Goal: Task Accomplishment & Management: Use online tool/utility

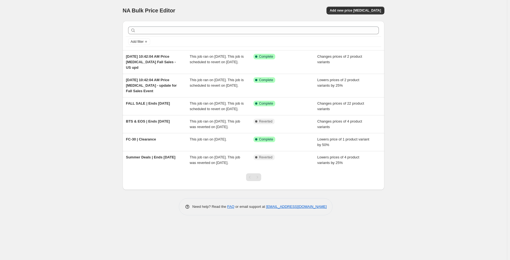
click at [444, 93] on div "NA Bulk Price Editor. This page is ready NA Bulk Price Editor Add new price [ME…" at bounding box center [253, 130] width 507 height 260
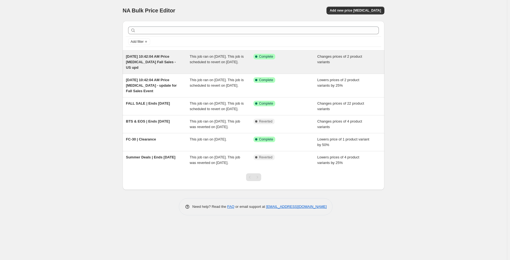
click at [351, 62] on div "Changes prices of 2 product variants" at bounding box center [349, 62] width 64 height 17
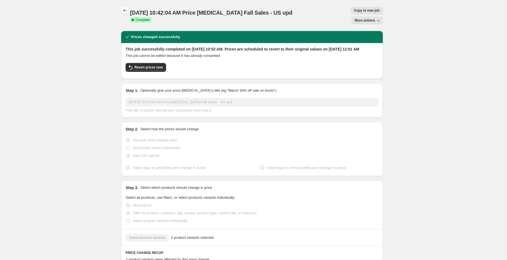
click at [127, 11] on icon "Price change jobs" at bounding box center [125, 11] width 6 height 6
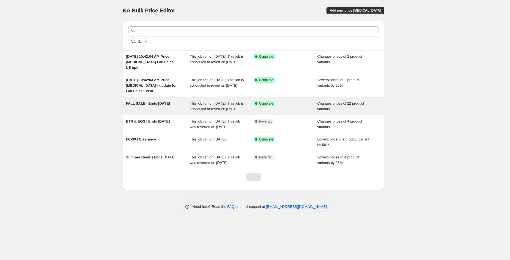
click at [280, 110] on div "Success Complete Complete" at bounding box center [285, 106] width 64 height 11
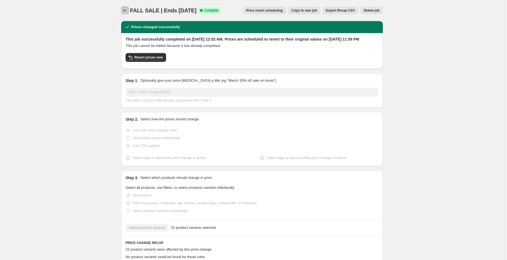
click at [126, 14] on button "Price change jobs" at bounding box center [125, 11] width 8 height 8
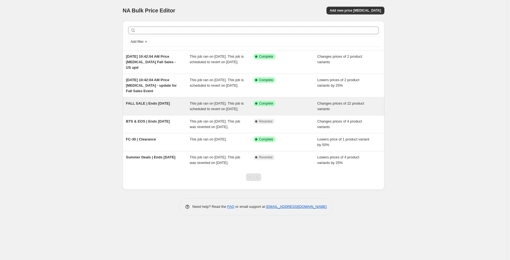
click at [276, 112] on div "Success Complete Complete" at bounding box center [285, 106] width 64 height 11
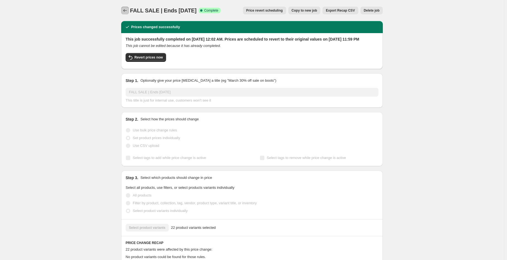
click at [128, 11] on icon "Price change jobs" at bounding box center [125, 11] width 6 height 6
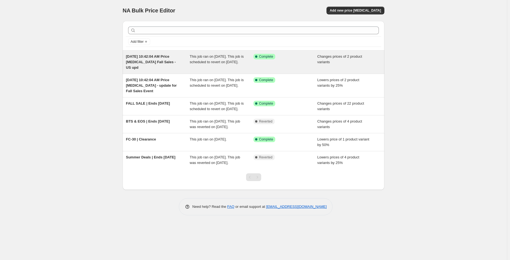
click at [293, 63] on div "Success Complete Complete" at bounding box center [285, 62] width 64 height 17
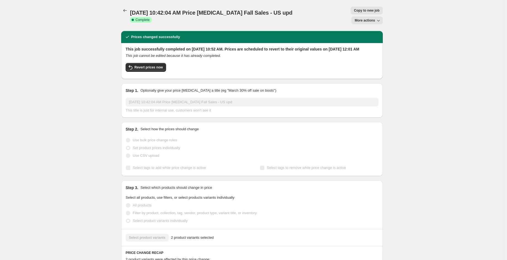
click at [381, 18] on icon "button" at bounding box center [379, 21] width 6 height 6
click at [124, 12] on icon "Price change jobs" at bounding box center [125, 11] width 6 height 6
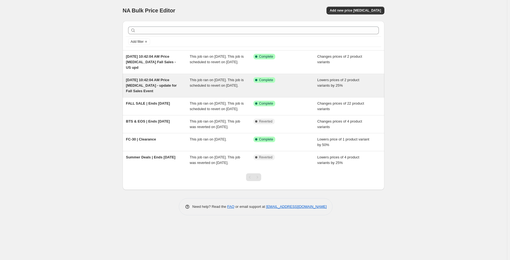
click at [171, 94] on div "[DATE] 10:42:04 AM Price [MEDICAL_DATA] - update for Fall Sales Event This job …" at bounding box center [254, 85] width 262 height 23
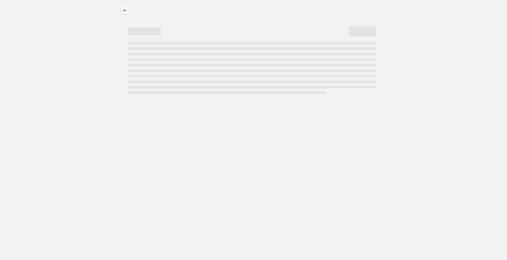
select select "percentage"
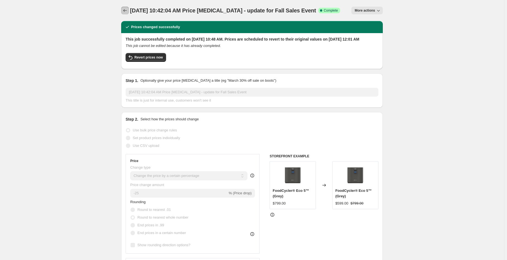
click at [125, 12] on icon "Price change jobs" at bounding box center [125, 11] width 6 height 6
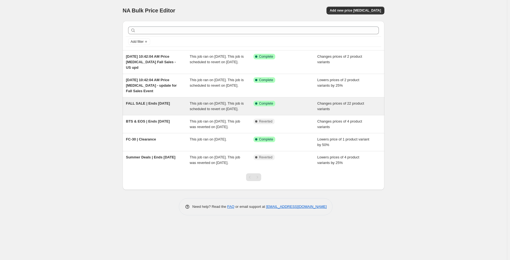
click at [287, 110] on div "Success Complete Complete" at bounding box center [285, 106] width 64 height 11
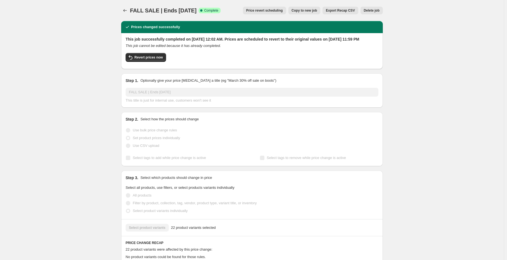
click at [429, 104] on div "FALL SALE | Ends [DATE]. This page is ready FALL SALE | Ends [DATE] Success Com…" at bounding box center [252, 257] width 504 height 514
click at [392, 57] on div "FALL SALE | Ends [DATE]. This page is ready FALL SALE | Ends [DATE] Success Com…" at bounding box center [252, 257] width 504 height 514
click at [388, 51] on div "FALL SALE | Ends [DATE]. This page is ready FALL SALE | Ends [DATE] Success Com…" at bounding box center [252, 257] width 275 height 514
click at [504, 149] on div "FALL SALE | Ends [DATE]. This page is ready FALL SALE | Ends [DATE] Success Com…" at bounding box center [252, 257] width 504 height 514
click at [124, 12] on icon "Price change jobs" at bounding box center [125, 11] width 6 height 6
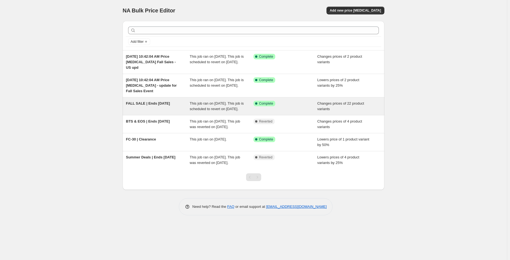
click at [293, 110] on div "Success Complete Complete" at bounding box center [285, 106] width 64 height 11
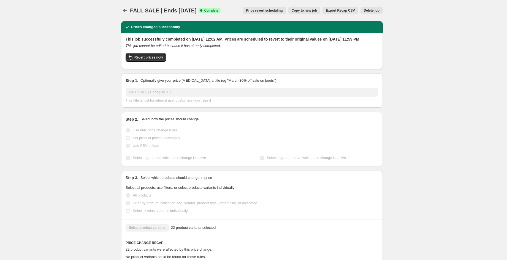
click at [396, 12] on div "FALL SALE | Ends [DATE]. This page is ready FALL SALE | Ends [DATE] Success Com…" at bounding box center [252, 257] width 504 height 514
click at [125, 14] on div at bounding box center [125, 11] width 9 height 8
click at [125, 13] on icon "Price change jobs" at bounding box center [125, 11] width 6 height 6
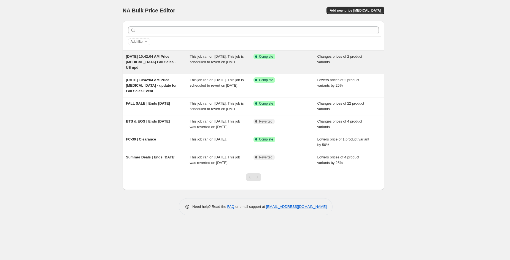
click at [205, 64] on span "This job ran on [DATE]. This job is scheduled to revert on [DATE]." at bounding box center [217, 59] width 54 height 10
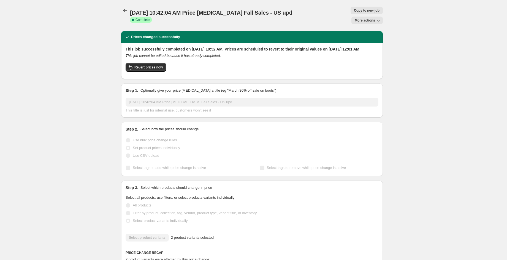
click at [372, 18] on span "More actions" at bounding box center [365, 20] width 20 height 4
click at [374, 20] on span "Price revert scheduling" at bounding box center [375, 22] width 36 height 4
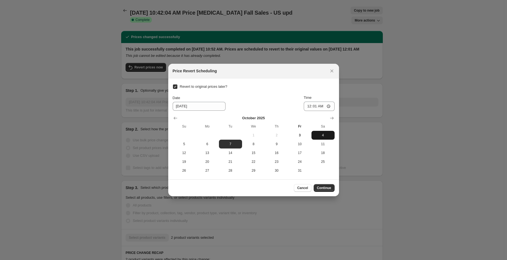
click at [328, 136] on span "4" at bounding box center [323, 135] width 19 height 4
type input "[DATE]"
click at [326, 187] on span "Continue" at bounding box center [324, 187] width 14 height 4
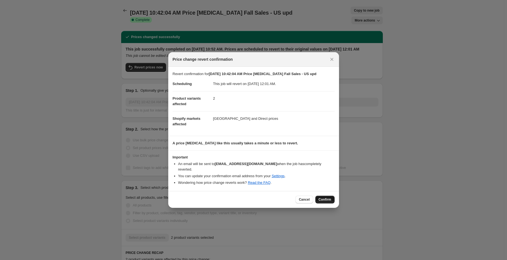
click at [328, 195] on button "Confirm" at bounding box center [324, 199] width 19 height 8
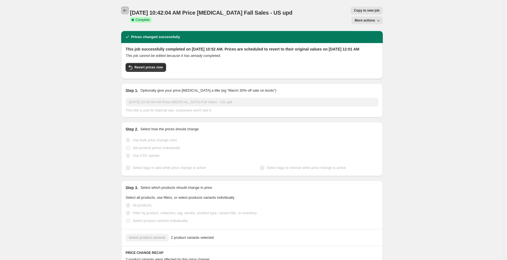
click at [123, 11] on button "Price change jobs" at bounding box center [125, 11] width 8 height 8
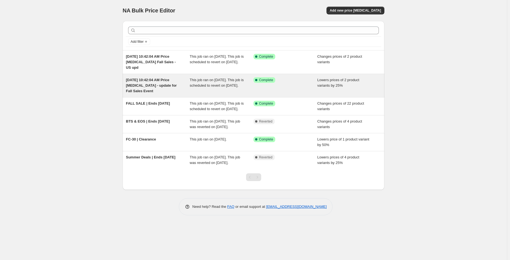
click at [351, 91] on div "Lowers prices of 2 product variants by 25%" at bounding box center [349, 85] width 64 height 17
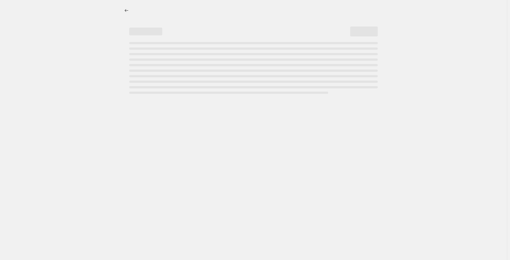
select select "percentage"
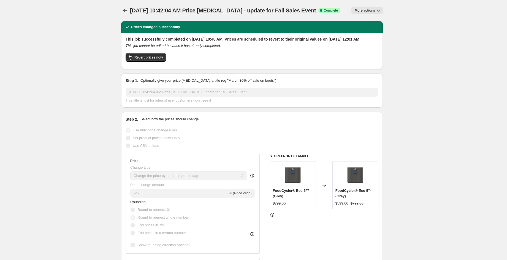
click at [363, 12] on span "More actions" at bounding box center [365, 10] width 20 height 4
click at [389, 22] on span "Price revert scheduling" at bounding box center [375, 22] width 36 height 4
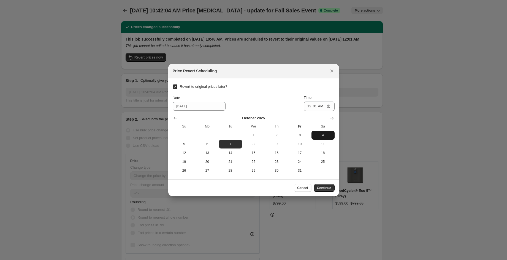
click at [334, 136] on button "4" at bounding box center [323, 135] width 23 height 9
type input "[DATE]"
click at [330, 134] on span "4" at bounding box center [323, 135] width 19 height 4
click at [328, 189] on span "Continue" at bounding box center [324, 187] width 14 height 4
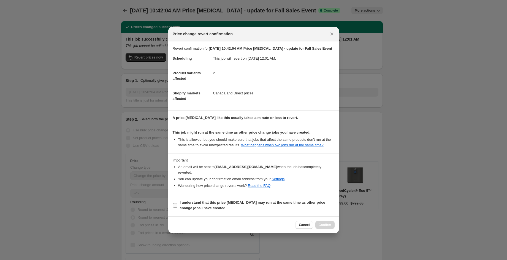
click at [199, 202] on b "I understand that this price [MEDICAL_DATA] may run at the same time as other p…" at bounding box center [252, 205] width 145 height 10
click at [177, 203] on input "I understand that this price [MEDICAL_DATA] may run at the same time as other p…" at bounding box center [175, 205] width 4 height 4
checkbox input "true"
click at [328, 222] on span "Confirm" at bounding box center [325, 224] width 13 height 4
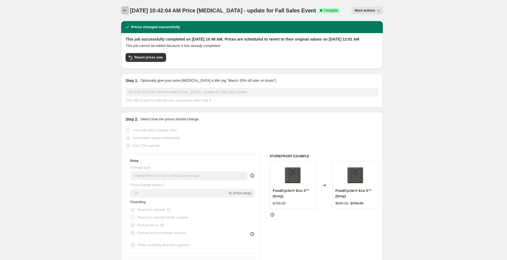
click at [126, 11] on icon "Price change jobs" at bounding box center [125, 11] width 6 height 6
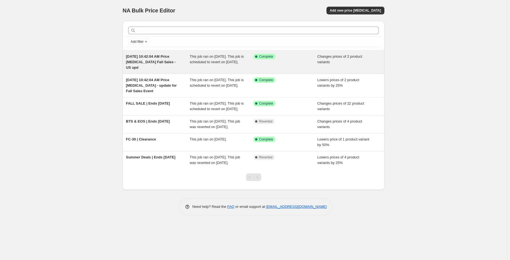
click at [203, 64] on span "This job ran on [DATE]. This job is scheduled to revert on [DATE]." at bounding box center [217, 59] width 54 height 10
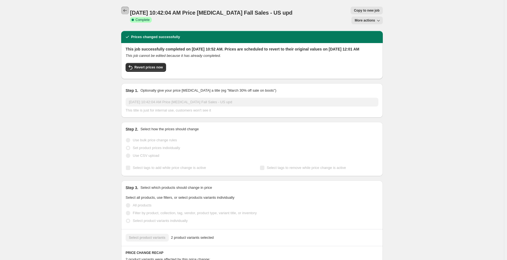
click at [126, 10] on icon "Price change jobs" at bounding box center [125, 11] width 6 height 6
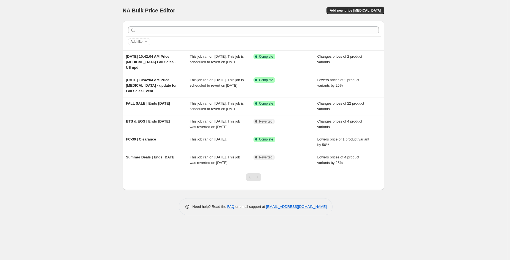
click at [243, 110] on div "This job ran on [DATE]. This job is scheduled to revert on [DATE]." at bounding box center [222, 106] width 64 height 11
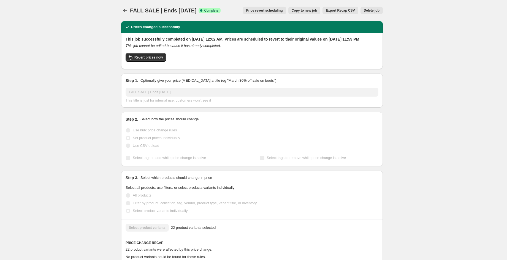
click at [272, 10] on span "Price revert scheduling" at bounding box center [264, 10] width 37 height 4
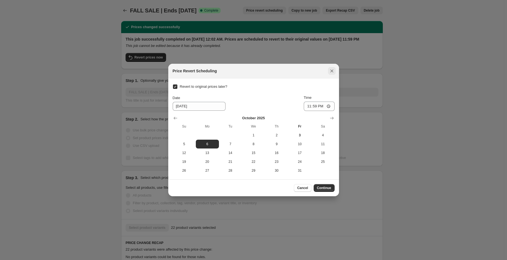
click at [333, 72] on icon "Close" at bounding box center [332, 71] width 6 height 6
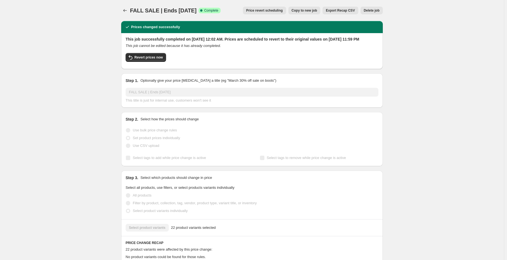
click at [405, 11] on div "FALL SALE | Ends [DATE]. This page is ready FALL SALE | Ends [DATE] Success Com…" at bounding box center [252, 257] width 504 height 514
click at [401, 62] on div "FALL SALE | Ends [DATE]. This page is ready FALL SALE | Ends [DATE] Success Com…" at bounding box center [252, 257] width 504 height 514
click at [398, 55] on div "FALL SALE | Ends [DATE]. This page is ready FALL SALE | Ends [DATE] Success Com…" at bounding box center [252, 257] width 504 height 514
click at [424, 72] on div "FALL SALE | Ends [DATE]. This page is ready FALL SALE | Ends [DATE] Success Com…" at bounding box center [252, 257] width 504 height 514
click at [396, 110] on div "FALL SALE | Ends [DATE]. This page is ready FALL SALE | Ends [DATE] Success Com…" at bounding box center [252, 257] width 504 height 514
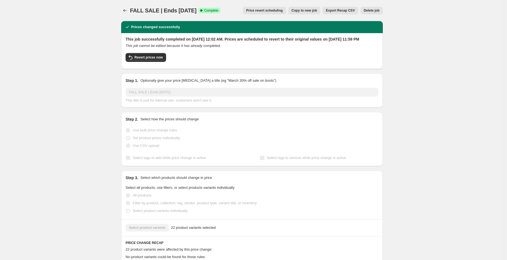
click at [158, 236] on div "Select product variants 22 product variants selected" at bounding box center [252, 227] width 262 height 17
click at [159, 231] on div "Select product variants 22 product variants selected" at bounding box center [252, 227] width 253 height 8
drag, startPoint x: 162, startPoint y: 235, endPoint x: 182, endPoint y: 232, distance: 20.3
click at [165, 231] on div "Select product variants 22 product variants selected" at bounding box center [252, 227] width 253 height 8
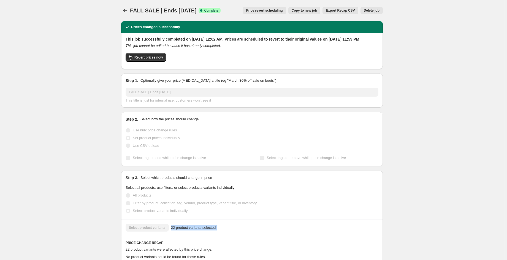
click at [194, 230] on span "22 product variants selected" at bounding box center [193, 228] width 45 height 6
click at [268, 8] on button "Price revert scheduling" at bounding box center [264, 11] width 43 height 8
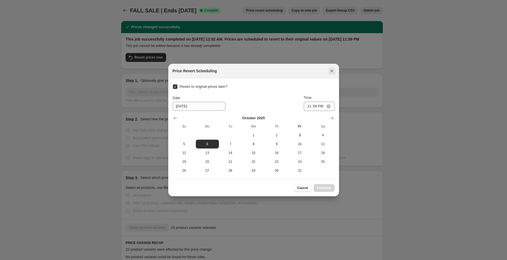
click at [332, 72] on icon "Close" at bounding box center [332, 71] width 6 height 6
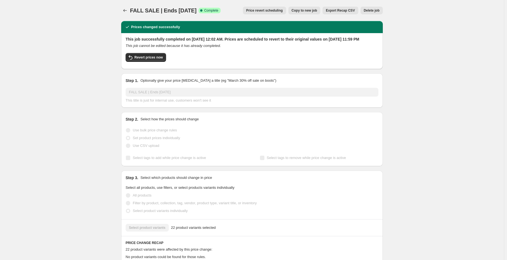
drag, startPoint x: 149, startPoint y: 67, endPoint x: 281, endPoint y: 51, distance: 132.9
click at [281, 51] on div "This job successfully completed on [DATE] 12:02 AM. Prices are scheduled to rev…" at bounding box center [252, 50] width 253 height 28
click at [154, 60] on span "Revert prices now" at bounding box center [148, 57] width 28 height 4
checkbox input "false"
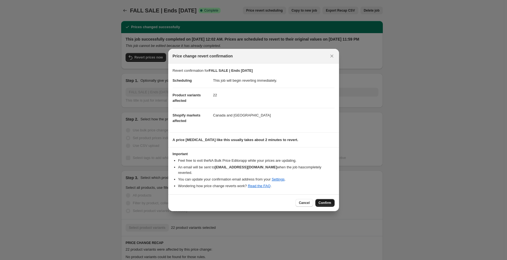
click at [325, 200] on span "Confirm" at bounding box center [325, 202] width 13 height 4
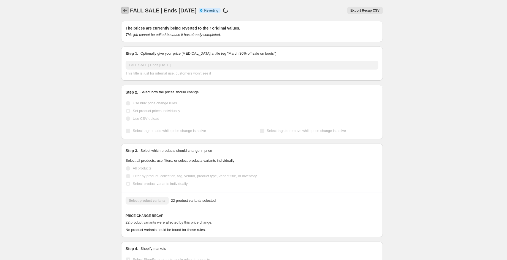
click at [125, 11] on icon "Price change jobs" at bounding box center [125, 10] width 4 height 3
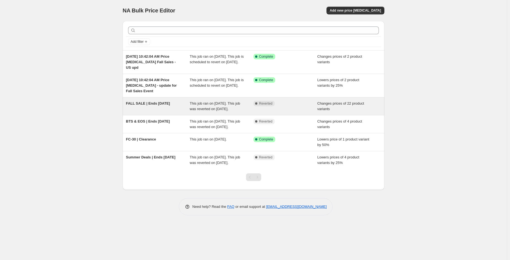
click at [245, 109] on div "This job ran on [DATE]. This job was reverted on [DATE]." at bounding box center [222, 106] width 64 height 11
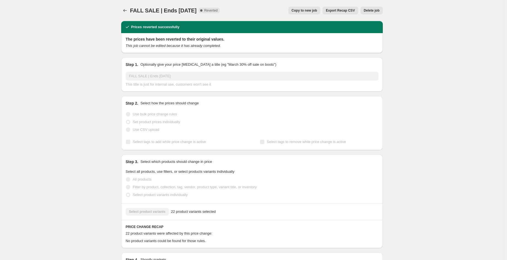
click at [310, 11] on span "Copy to new job" at bounding box center [305, 10] width 26 height 4
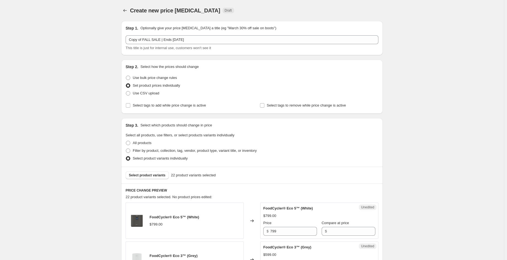
click at [171, 12] on span "Create new price change job" at bounding box center [175, 10] width 90 height 6
click at [188, 14] on span "Create new price change job" at bounding box center [175, 10] width 90 height 6
click at [192, 14] on span "Create new price change job" at bounding box center [175, 10] width 90 height 6
click at [192, 11] on span "Create new price change job" at bounding box center [175, 10] width 90 height 6
click at [191, 10] on span "Create new price change job" at bounding box center [175, 10] width 90 height 6
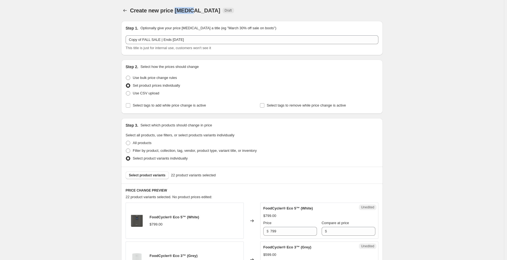
click at [190, 10] on span "Create new price change job" at bounding box center [175, 10] width 90 height 6
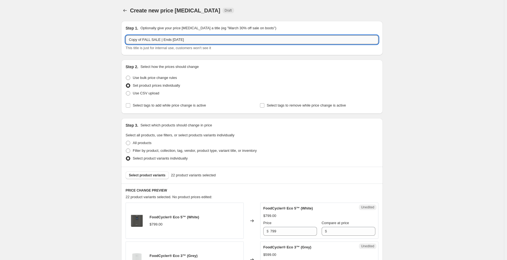
drag, startPoint x: 198, startPoint y: 43, endPoint x: 195, endPoint y: 41, distance: 3.4
click at [196, 42] on input "Copy of FALL SALE | Ends oct 6" at bounding box center [252, 39] width 253 height 9
drag, startPoint x: 188, startPoint y: 39, endPoint x: 177, endPoint y: 40, distance: 10.8
click at [177, 40] on input "Copy of FALL SALE | Ends oct 6" at bounding box center [252, 39] width 253 height 9
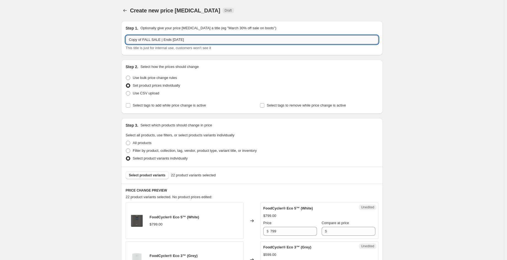
drag, startPoint x: 159, startPoint y: 41, endPoint x: 163, endPoint y: 42, distance: 3.7
click at [159, 41] on input "Copy of FALL SALE | Ends oct 6" at bounding box center [252, 39] width 253 height 9
click at [145, 37] on input "Copy of FALL SALE | Ends oct 6" at bounding box center [252, 39] width 253 height 9
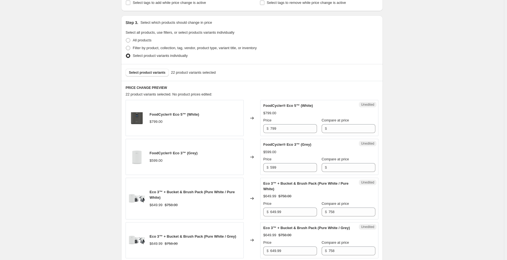
scroll to position [110, 0]
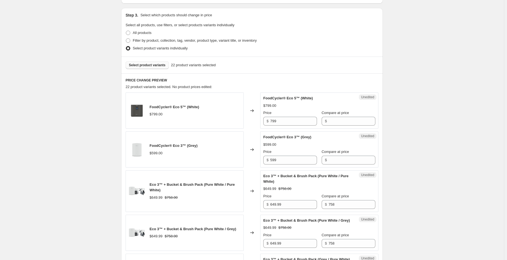
type input "Copy of bundles FALL SALE | Ends oct 6"
click at [160, 66] on span "Select product variants" at bounding box center [147, 65] width 37 height 4
click at [371, 98] on span "Unedited" at bounding box center [367, 97] width 13 height 4
click at [155, 65] on span "Select product variants" at bounding box center [147, 65] width 37 height 4
drag, startPoint x: 228, startPoint y: 111, endPoint x: 239, endPoint y: 112, distance: 11.3
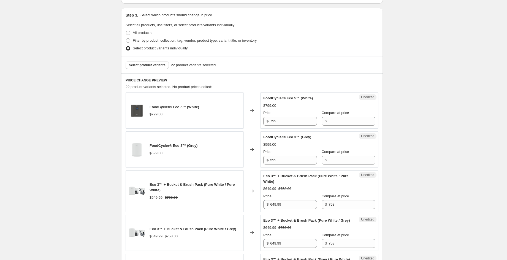
click at [229, 112] on div "FoodCycler® Eco 5™ (White) $799.00" at bounding box center [185, 110] width 118 height 36
click at [239, 112] on div "FoodCycler® Eco 5™ (White) $799.00" at bounding box center [185, 110] width 118 height 36
click at [365, 107] on div "Unedited FoodCycler® Eco 5™ (White) $799.00 Price $ 799 Compare at price $" at bounding box center [319, 110] width 118 height 36
click at [365, 107] on div "$799.00" at bounding box center [319, 106] width 112 height 6
click at [360, 103] on div "$799.00" at bounding box center [319, 106] width 112 height 6
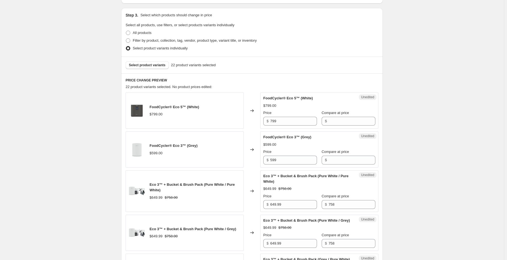
click at [251, 110] on div "Changed to" at bounding box center [252, 110] width 17 height 36
click at [254, 111] on icon at bounding box center [252, 111] width 6 height 6
click at [212, 113] on div "FoodCycler® Eco 5™ (White) $799.00" at bounding box center [185, 110] width 118 height 36
click at [195, 110] on div "FoodCycler® Eco 5™ (White) $799.00" at bounding box center [185, 110] width 118 height 36
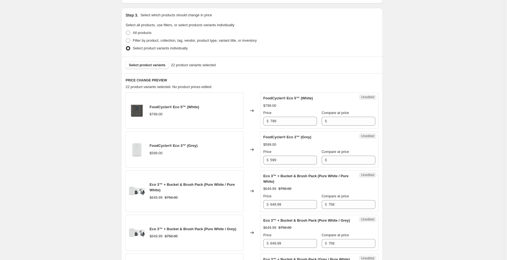
click at [193, 109] on div "FoodCycler® Eco 5™ (White) $799.00" at bounding box center [175, 110] width 50 height 13
click at [181, 108] on span "FoodCycler® Eco 5™ (White)" at bounding box center [175, 107] width 50 height 4
drag, startPoint x: 181, startPoint y: 108, endPoint x: 177, endPoint y: 108, distance: 4.2
click at [180, 107] on span "FoodCycler® Eco 5™ (White)" at bounding box center [175, 107] width 50 height 4
click at [190, 113] on div "$799.00" at bounding box center [175, 114] width 50 height 6
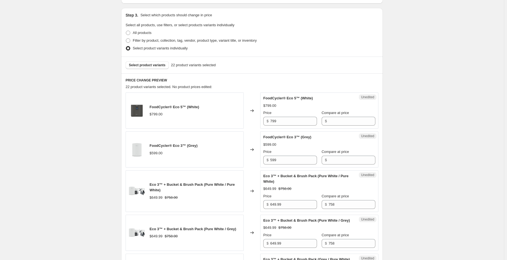
click at [161, 47] on span "Select product variants individually" at bounding box center [160, 48] width 55 height 4
click at [126, 46] on input "Select product variants individually" at bounding box center [126, 46] width 0 height 0
click at [152, 65] on span "Select product variants" at bounding box center [147, 65] width 37 height 4
drag, startPoint x: 192, startPoint y: 66, endPoint x: 181, endPoint y: 66, distance: 11.3
click at [191, 66] on span "22 product variants selected" at bounding box center [193, 65] width 45 height 6
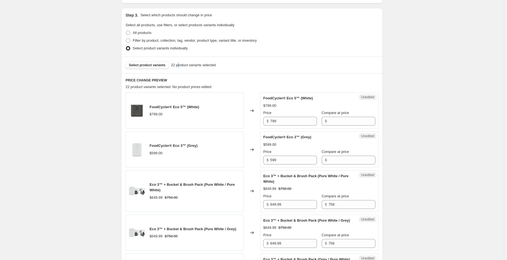
drag, startPoint x: 177, startPoint y: 66, endPoint x: 168, endPoint y: 66, distance: 9.7
click at [176, 66] on span "22 product variants selected" at bounding box center [193, 65] width 45 height 6
click at [168, 66] on div "Select product variants 22 product variants selected" at bounding box center [252, 65] width 253 height 8
click at [242, 63] on div "Select product variants 22 product variants selected" at bounding box center [252, 65] width 253 height 8
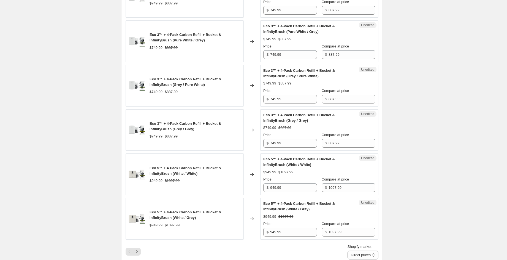
scroll to position [956, 0]
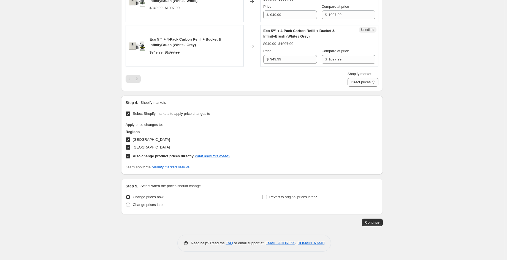
click at [373, 26] on div "Unedited Eco 5™ + 4-Pack Carbon Refill + Bucket & InfinityBrush (White / Grey) …" at bounding box center [319, 46] width 118 height 42
click at [371, 33] on div "Eco 5™ + 4-Pack Carbon Refill + Bucket & InfinityBrush (White / Grey) $949.99 $…" at bounding box center [319, 46] width 112 height 36
click at [362, 86] on select "Direct prices Canada United States of America" at bounding box center [363, 82] width 31 height 9
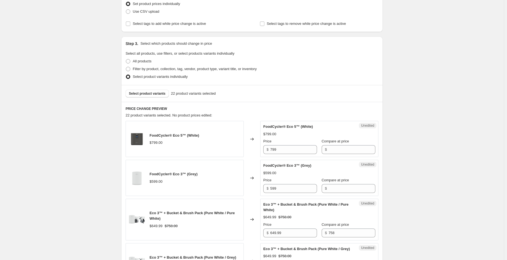
scroll to position [47, 0]
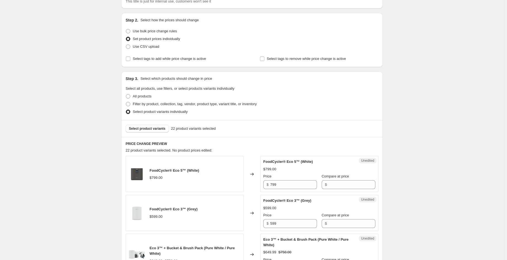
click at [170, 168] on span "FoodCycler® Eco 5™ (White)" at bounding box center [175, 170] width 50 height 4
click at [178, 171] on span "FoodCycler® Eco 5™ (White)" at bounding box center [175, 170] width 50 height 4
click at [204, 177] on div "FoodCycler® Eco 5™ (White) $799.00" at bounding box center [185, 174] width 118 height 36
click at [255, 174] on icon at bounding box center [252, 174] width 6 height 6
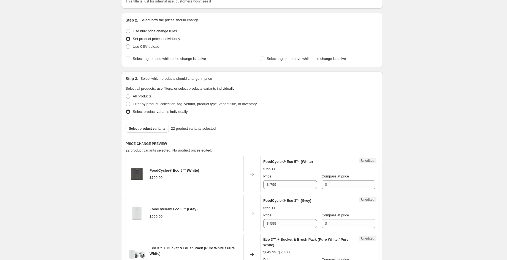
click at [190, 175] on div "$799.00" at bounding box center [175, 178] width 50 height 6
drag, startPoint x: 156, startPoint y: 177, endPoint x: 147, endPoint y: 174, distance: 9.3
click at [155, 176] on div "$799.00" at bounding box center [156, 178] width 13 height 6
click at [158, 112] on span "Select product variants individually" at bounding box center [160, 111] width 55 height 4
click at [126, 110] on input "Select product variants individually" at bounding box center [126, 109] width 0 height 0
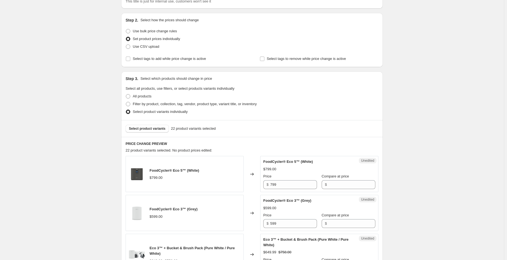
click at [158, 112] on span "Select product variants individually" at bounding box center [160, 111] width 55 height 4
click at [126, 110] on input "Select product variants individually" at bounding box center [126, 109] width 0 height 0
click at [149, 128] on span "Select product variants" at bounding box center [147, 128] width 37 height 4
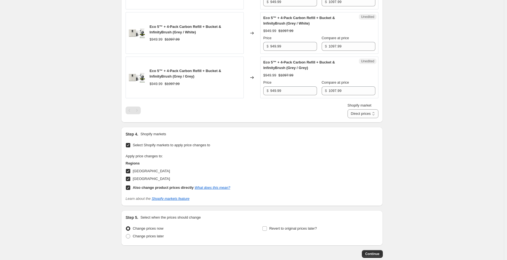
scroll to position [967, 0]
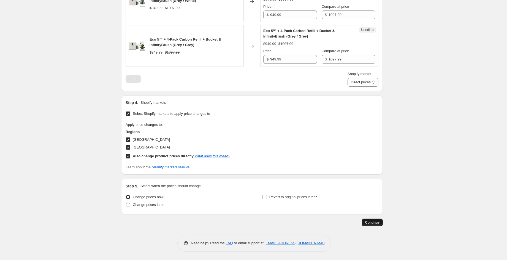
click at [380, 220] on span "Continue" at bounding box center [372, 222] width 14 height 4
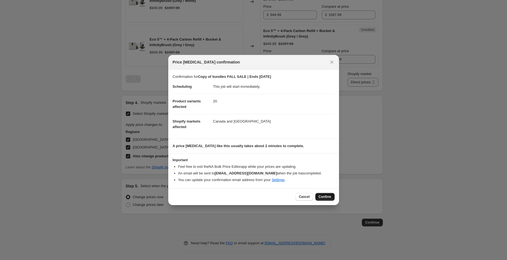
click at [325, 197] on span "Confirm" at bounding box center [325, 196] width 13 height 4
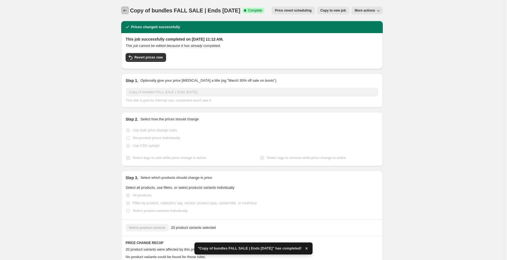
click at [124, 11] on icon "Price change jobs" at bounding box center [125, 11] width 6 height 6
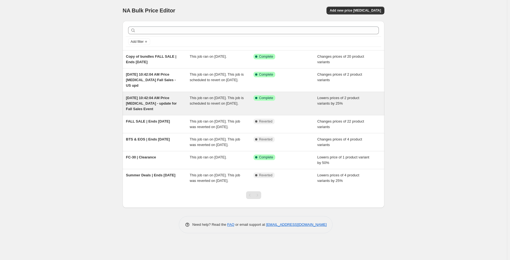
click at [236, 102] on span "This job ran on [DATE]. This job is scheduled to revert on [DATE]." at bounding box center [217, 101] width 54 height 10
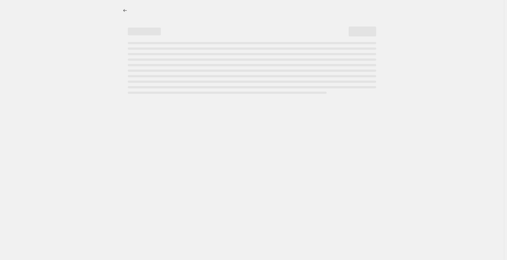
select select "percentage"
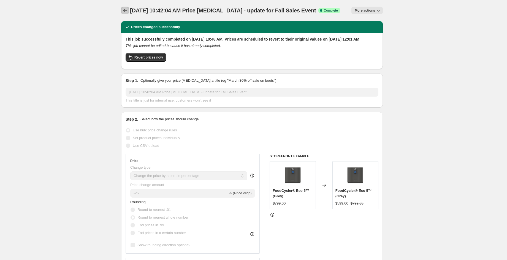
click at [123, 11] on button "Price change jobs" at bounding box center [125, 11] width 8 height 8
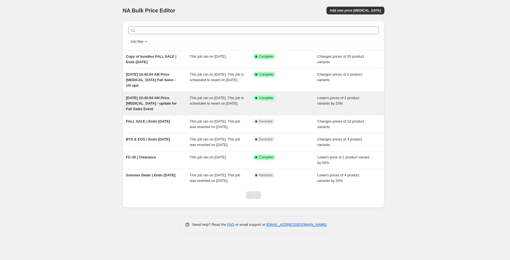
click at [178, 108] on div "[DATE] 10:42:04 AM Price [MEDICAL_DATA] - update for Fall Sales Event" at bounding box center [158, 103] width 64 height 17
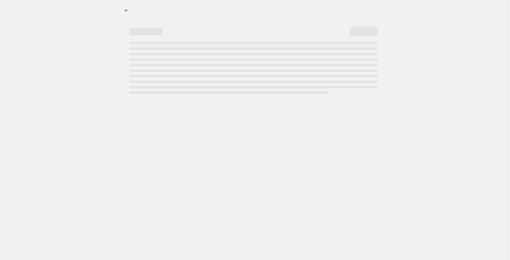
select select "percentage"
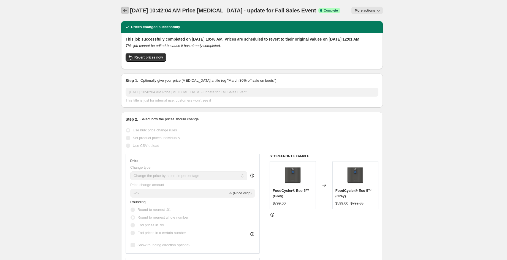
click at [127, 9] on icon "Price change jobs" at bounding box center [125, 11] width 6 height 6
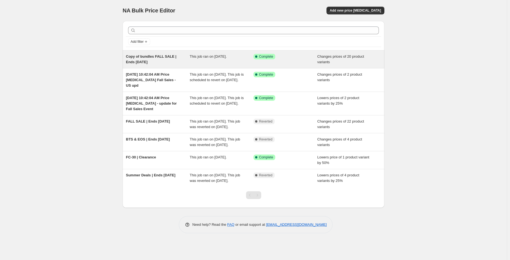
click at [166, 58] on span "Copy of bundles FALL SALE | Ends oct 6" at bounding box center [151, 59] width 50 height 10
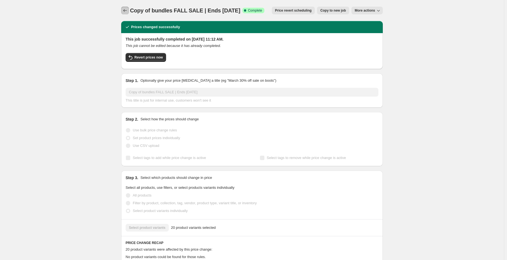
click at [128, 11] on icon "Price change jobs" at bounding box center [125, 11] width 6 height 6
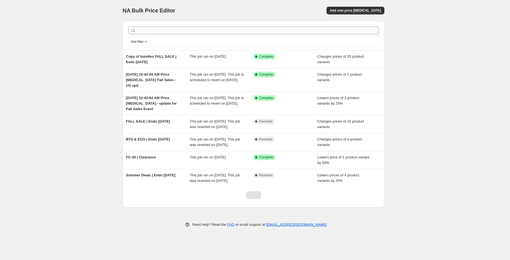
click at [395, 55] on div "NA Bulk Price Editor. This page is ready NA Bulk Price Editor Add new price cha…" at bounding box center [253, 130] width 507 height 260
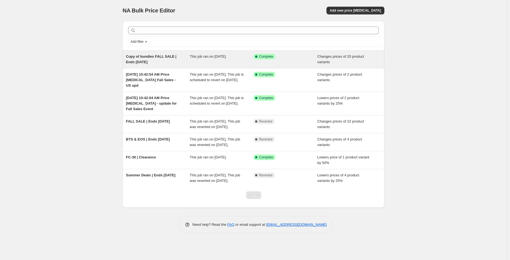
click at [176, 60] on div "Copy of bundles FALL SALE | Ends oct 6" at bounding box center [158, 59] width 64 height 11
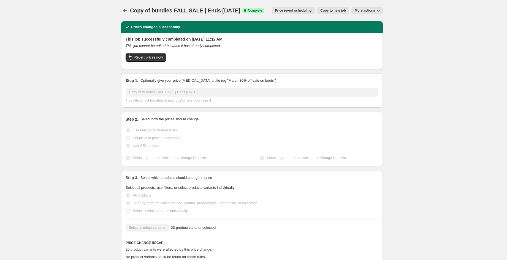
click at [341, 10] on span "Copy to new job" at bounding box center [333, 10] width 26 height 4
